Goal: Find specific page/section: Find specific page/section

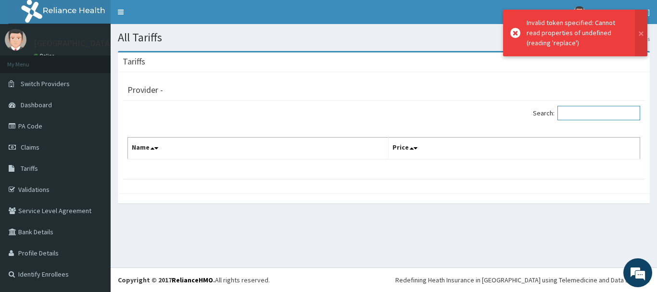
click at [572, 118] on input "Search:" at bounding box center [598, 113] width 83 height 14
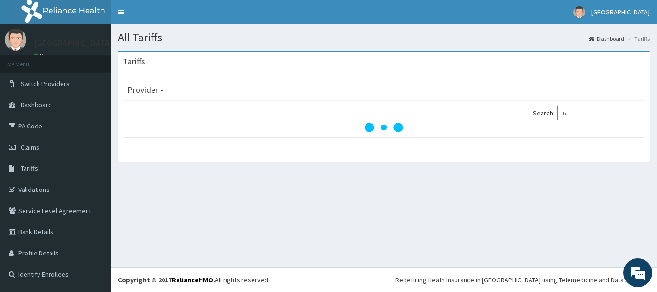
type input "h"
click at [615, 110] on input "Search:" at bounding box center [598, 113] width 83 height 14
click at [55, 101] on link "Dashboard" at bounding box center [55, 104] width 111 height 21
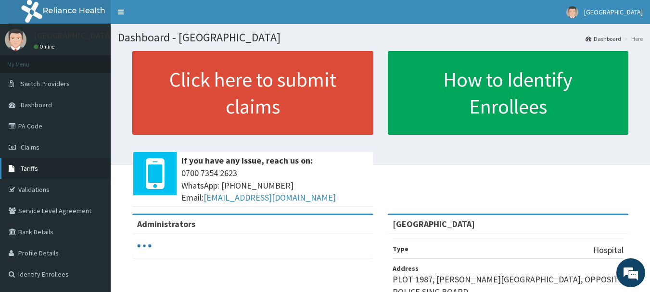
click at [24, 168] on span "Tariffs" at bounding box center [29, 168] width 17 height 9
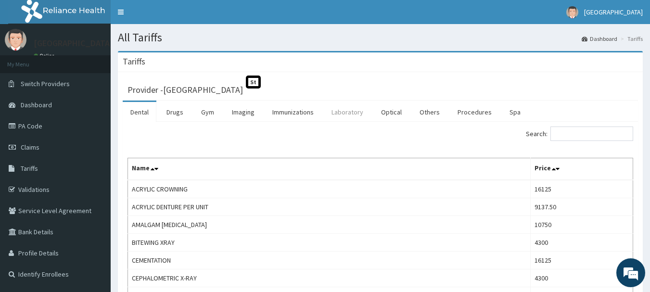
click at [350, 116] on link "Laboratory" at bounding box center [347, 112] width 47 height 20
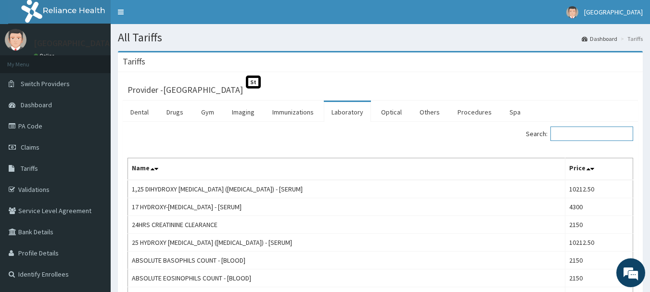
click at [572, 135] on input "Search:" at bounding box center [591, 133] width 83 height 14
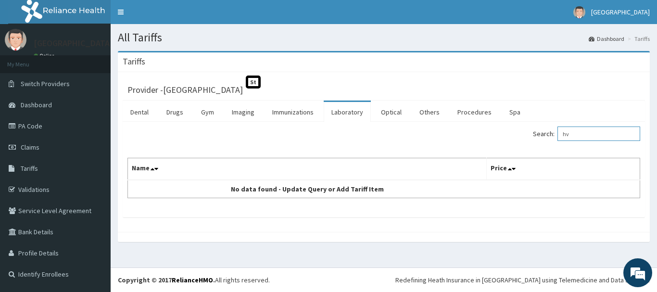
type input "h"
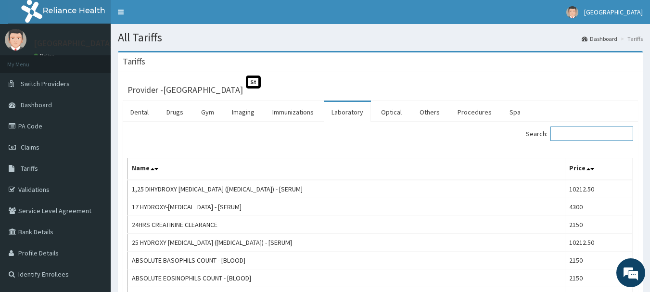
click at [597, 132] on input "Search:" at bounding box center [591, 133] width 83 height 14
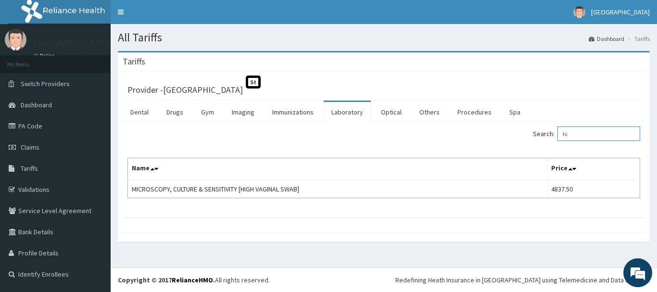
type input "h"
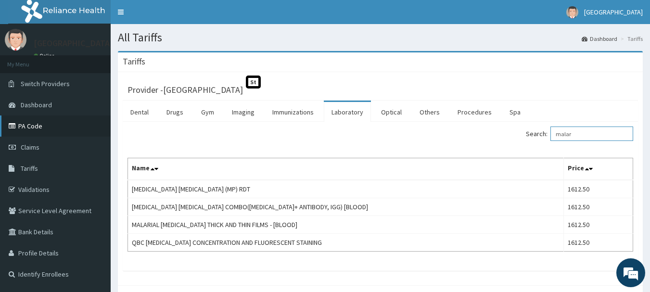
type input "malar"
click at [42, 124] on link "PA Code" at bounding box center [55, 125] width 111 height 21
